Goal: Task Accomplishment & Management: Manage account settings

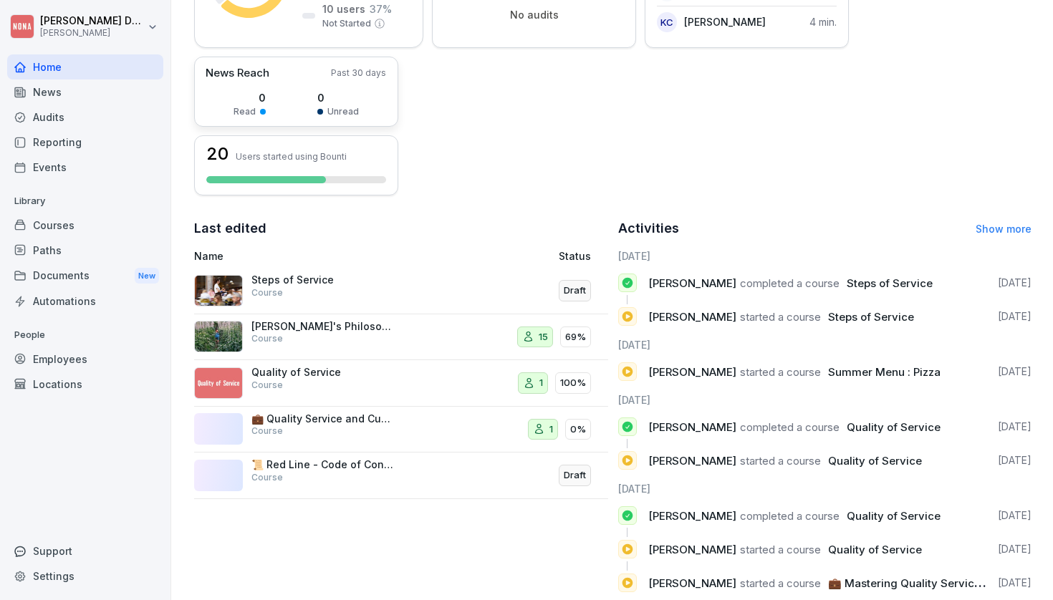
scroll to position [304, 0]
click at [280, 280] on p "Steps of Service" at bounding box center [322, 279] width 143 height 13
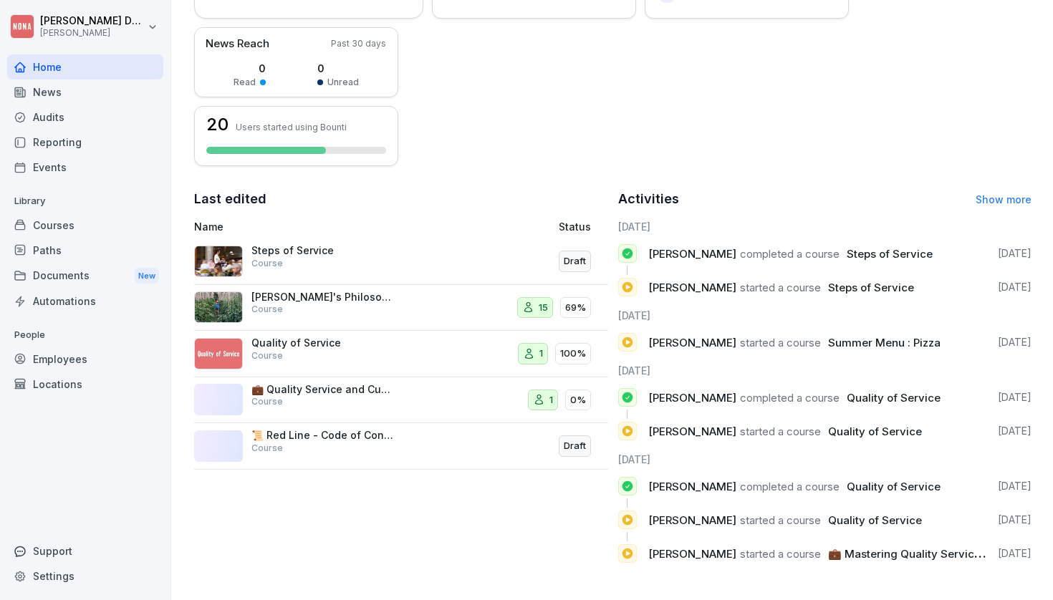
scroll to position [333, 0]
click at [311, 296] on p "[PERSON_NAME]'s Philosophy and Mission" at bounding box center [322, 297] width 143 height 13
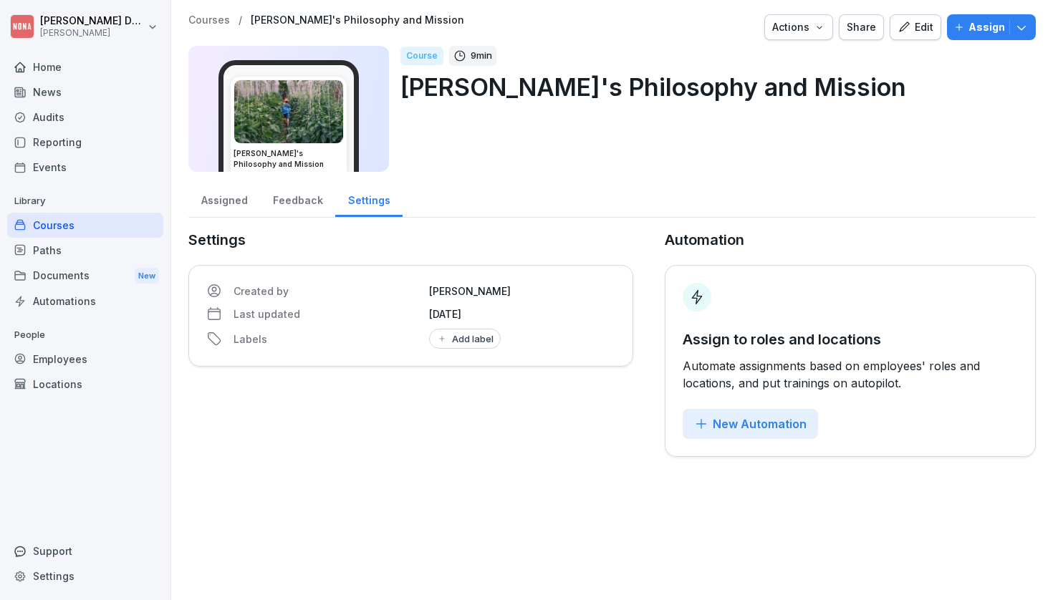
click at [290, 112] on img at bounding box center [288, 111] width 109 height 63
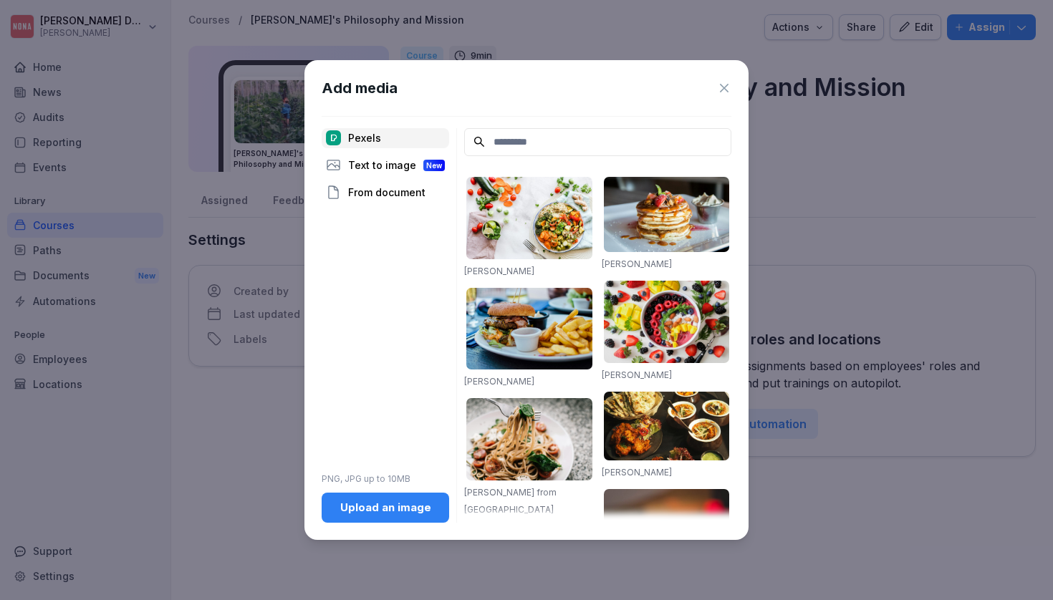
click at [723, 88] on icon at bounding box center [724, 88] width 14 height 14
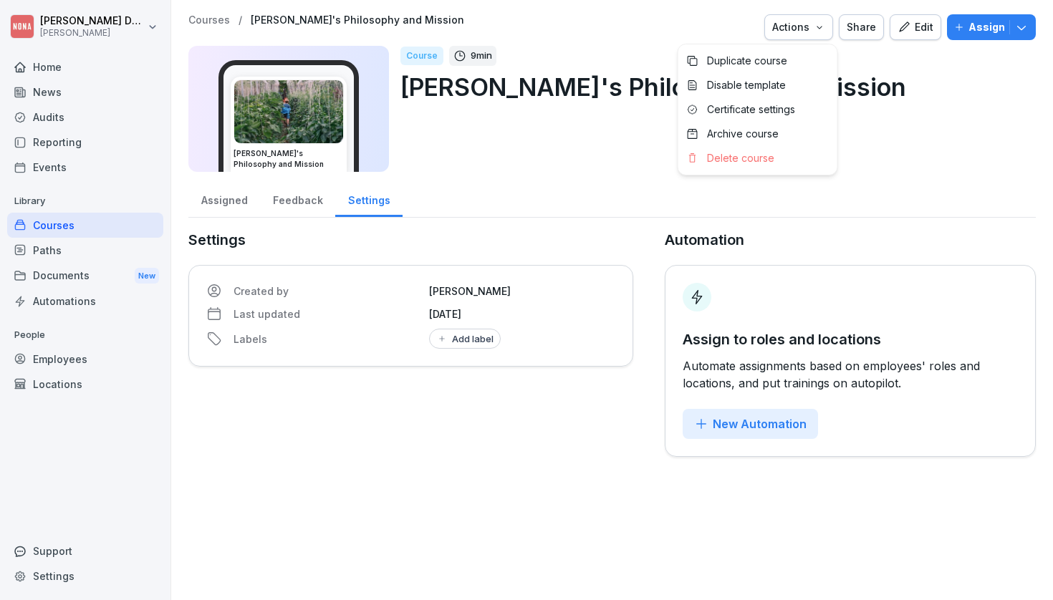
click at [794, 32] on div "Actions" at bounding box center [798, 27] width 53 height 16
click at [886, 89] on html "[PERSON_NAME] Home News Audits Reporting Events Library Courses Paths Documents…" at bounding box center [526, 300] width 1053 height 600
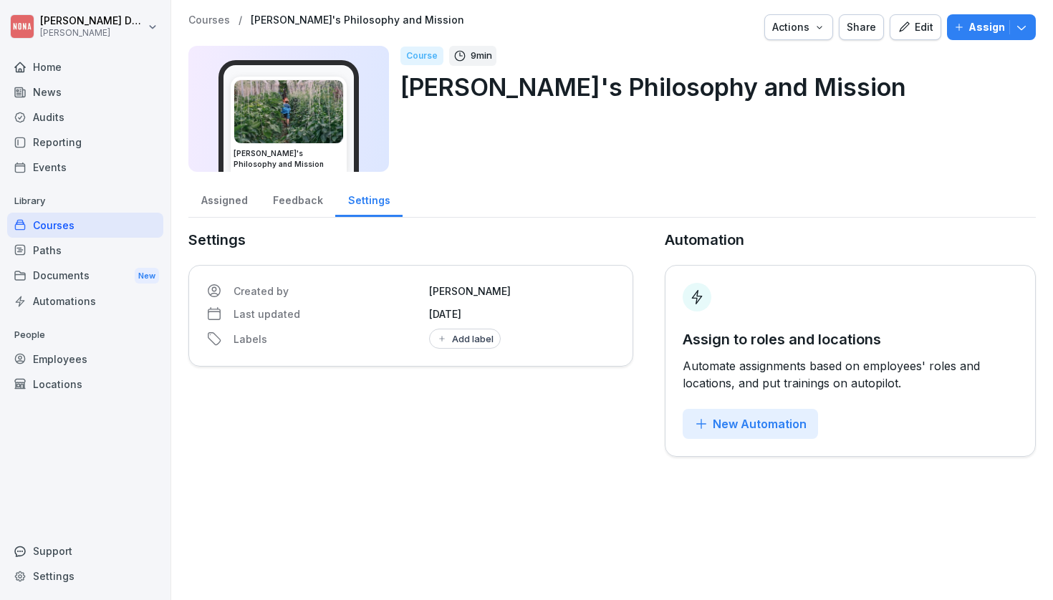
click at [918, 28] on div "Edit" at bounding box center [916, 27] width 36 height 16
